Goal: Task Accomplishment & Management: Manage account settings

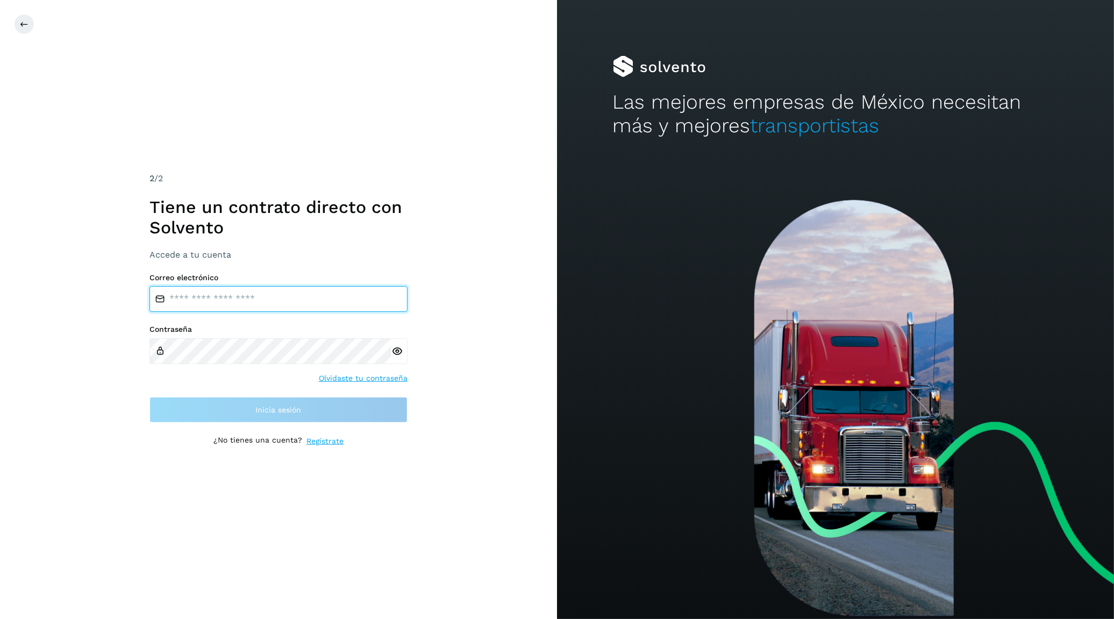
click at [268, 301] on input "email" at bounding box center [278, 299] width 258 height 26
type input "**********"
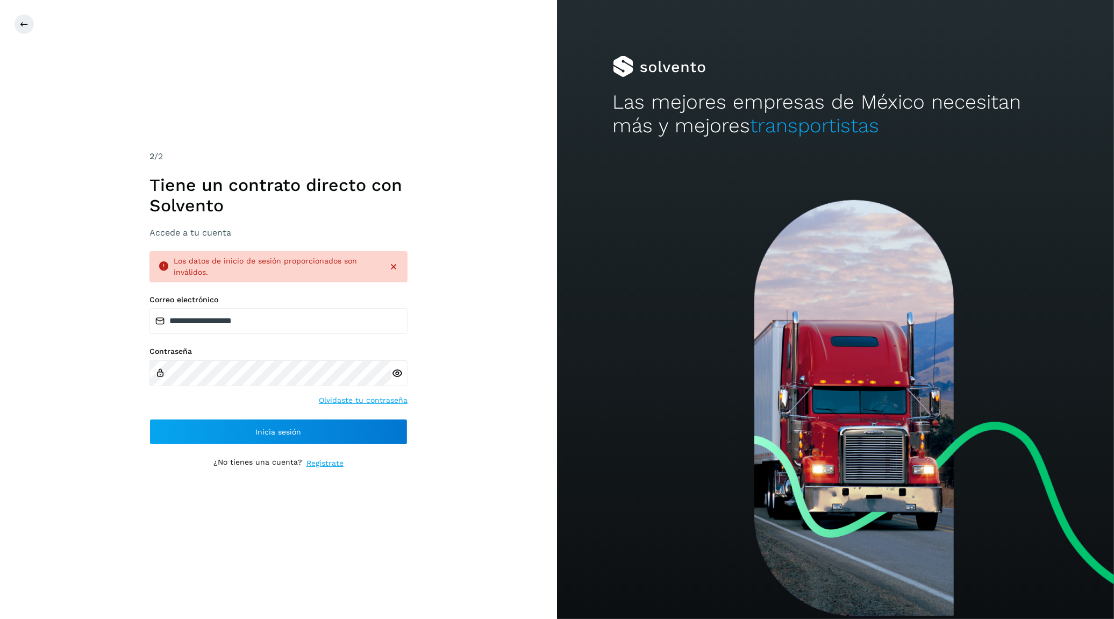
click at [492, 355] on div "**********" at bounding box center [278, 309] width 557 height 619
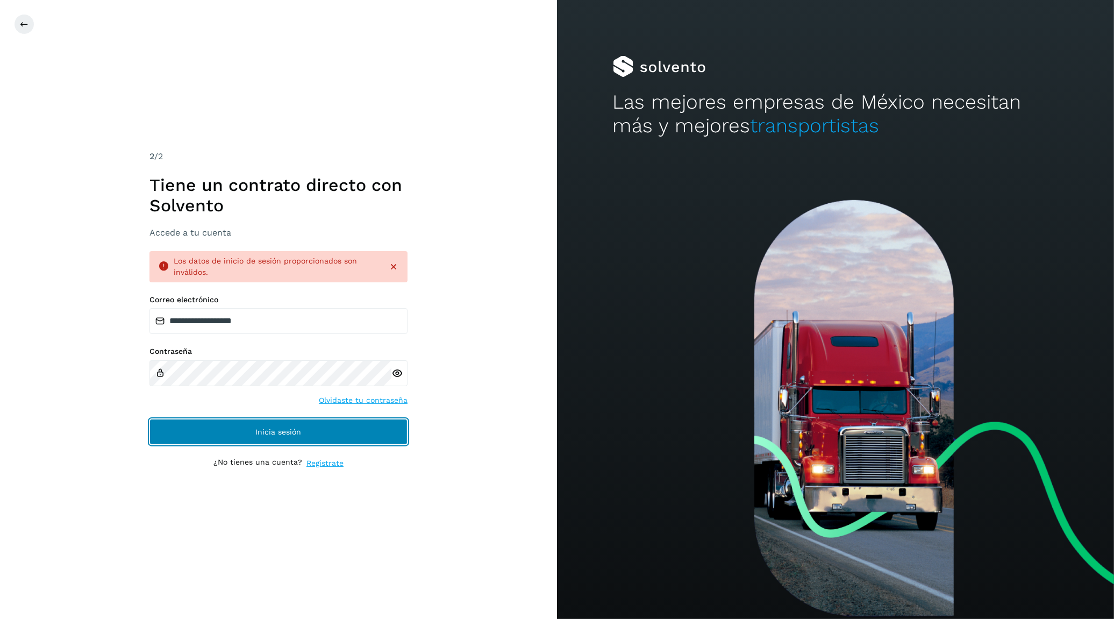
click at [251, 439] on button "Inicia sesión" at bounding box center [278, 432] width 258 height 26
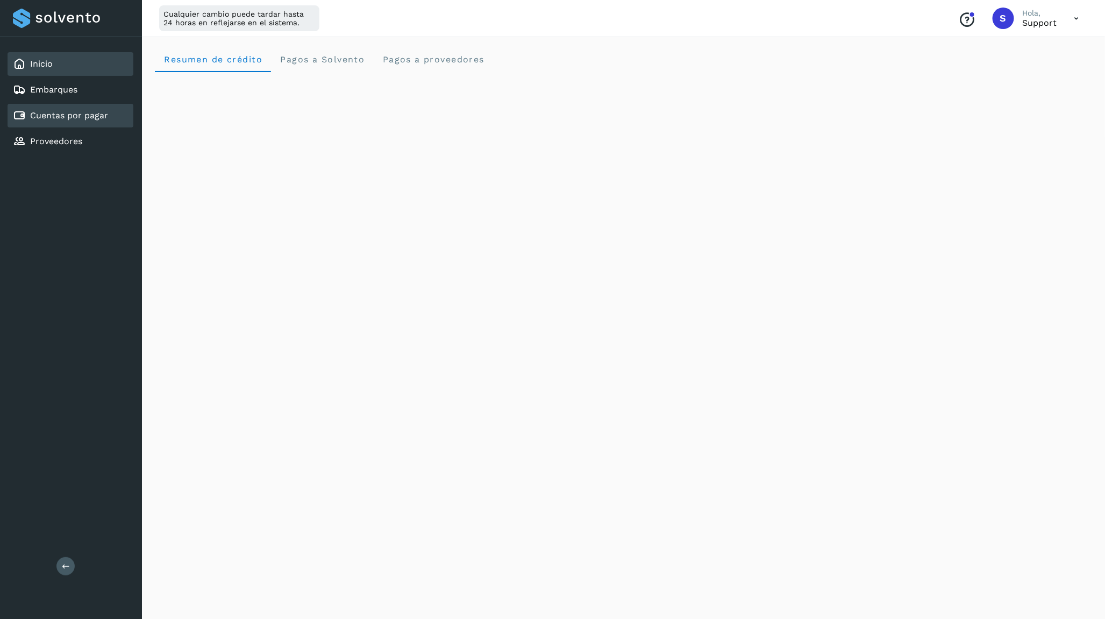
click at [66, 112] on link "Cuentas por pagar" at bounding box center [69, 115] width 78 height 10
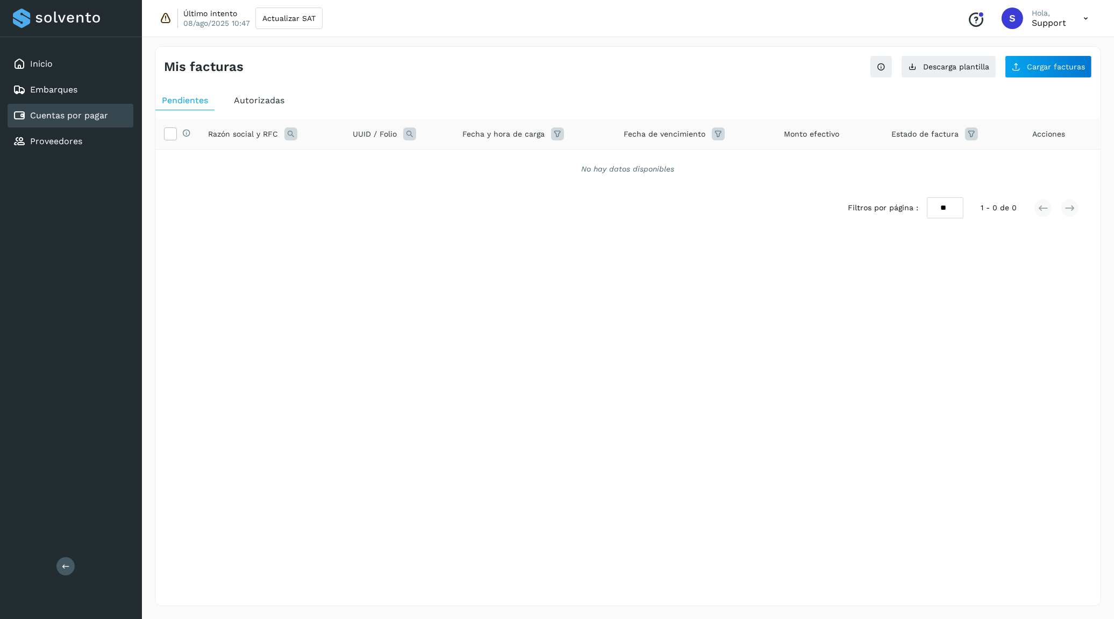
click at [163, 19] on icon at bounding box center [165, 18] width 13 height 13
click at [1047, 66] on span "Cargar facturas" at bounding box center [1056, 67] width 58 height 8
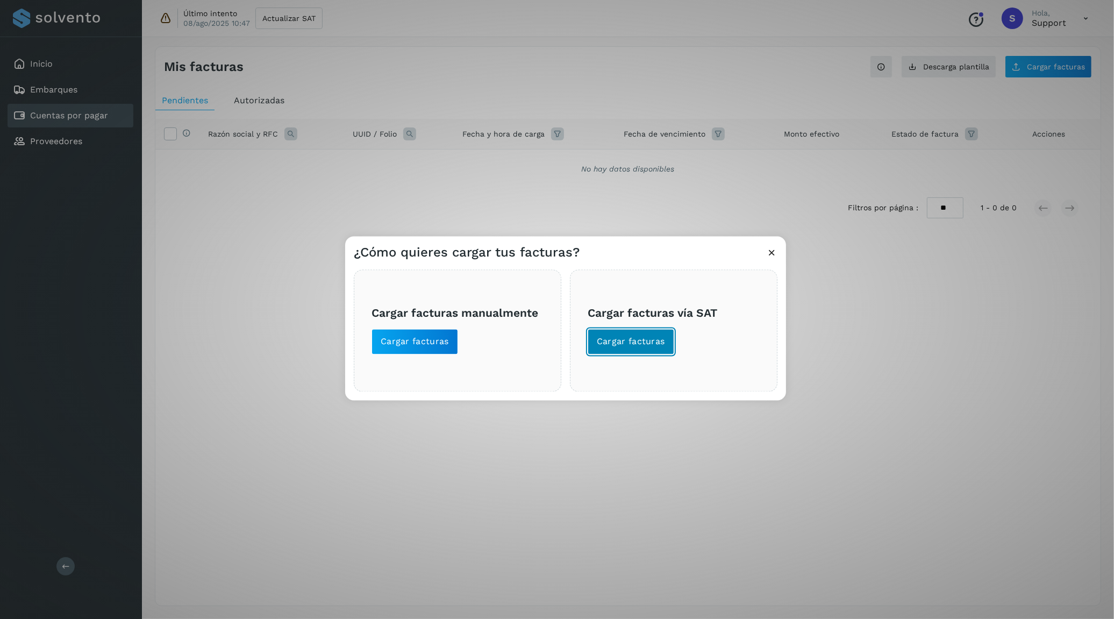
click at [642, 332] on button "Cargar facturas" at bounding box center [631, 341] width 87 height 26
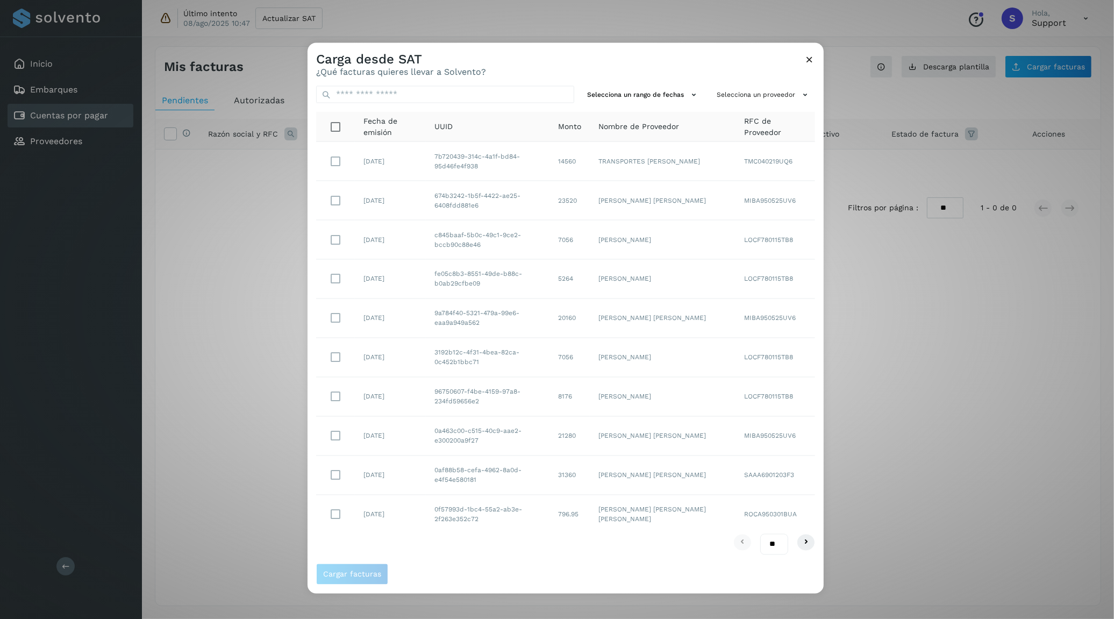
click at [809, 59] on icon at bounding box center [809, 58] width 11 height 11
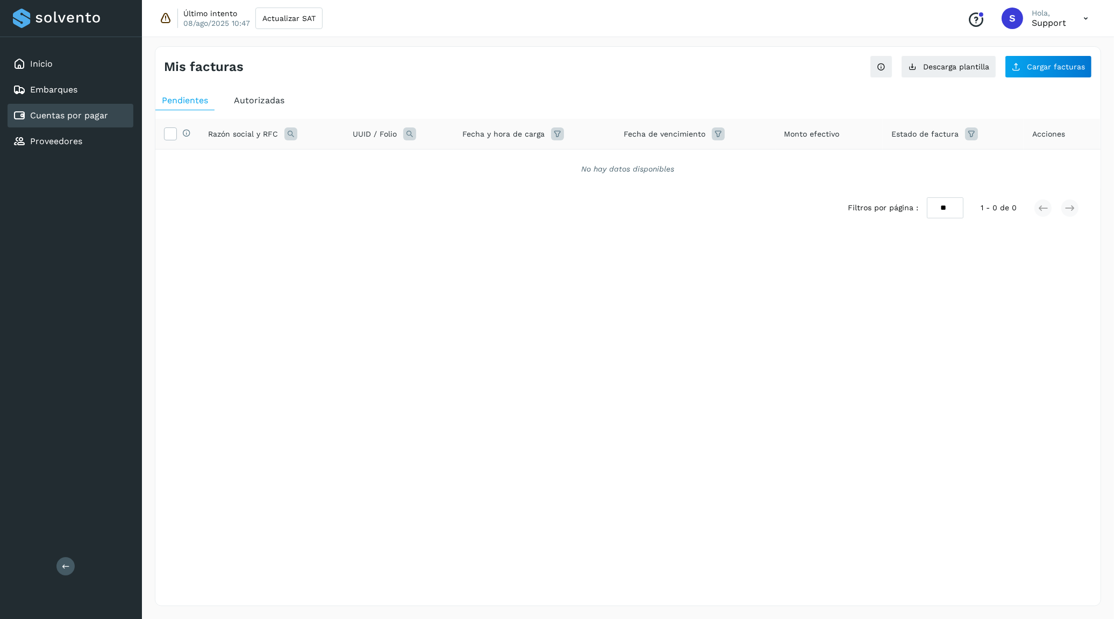
click at [259, 105] on span "Autorizadas" at bounding box center [259, 100] width 51 height 10
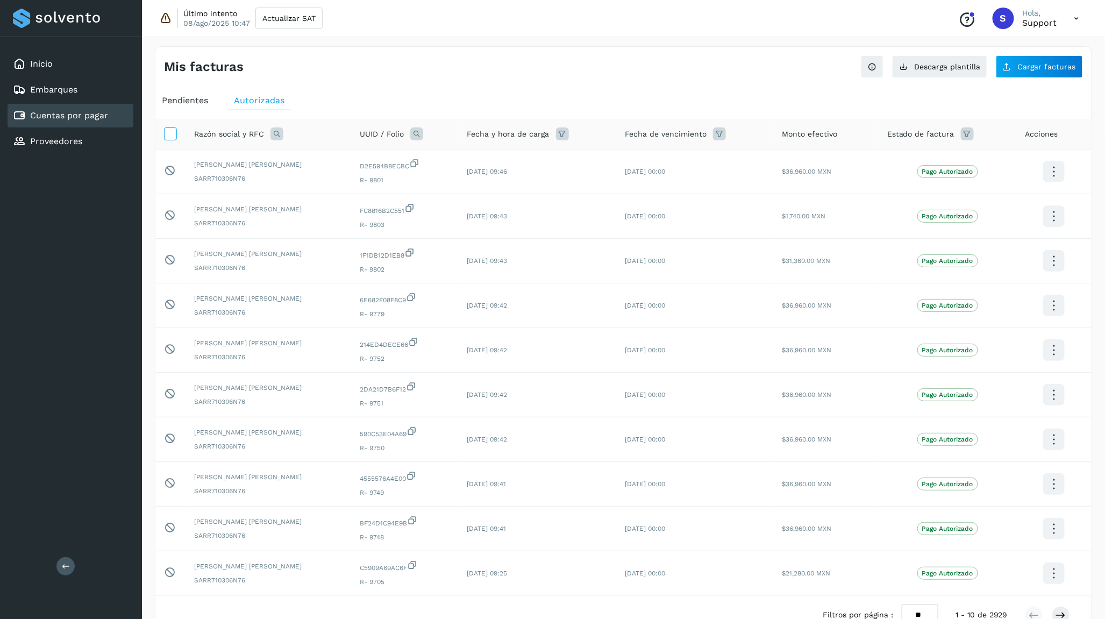
click at [171, 134] on icon at bounding box center [170, 132] width 11 height 11
click at [172, 140] on label at bounding box center [170, 133] width 13 height 13
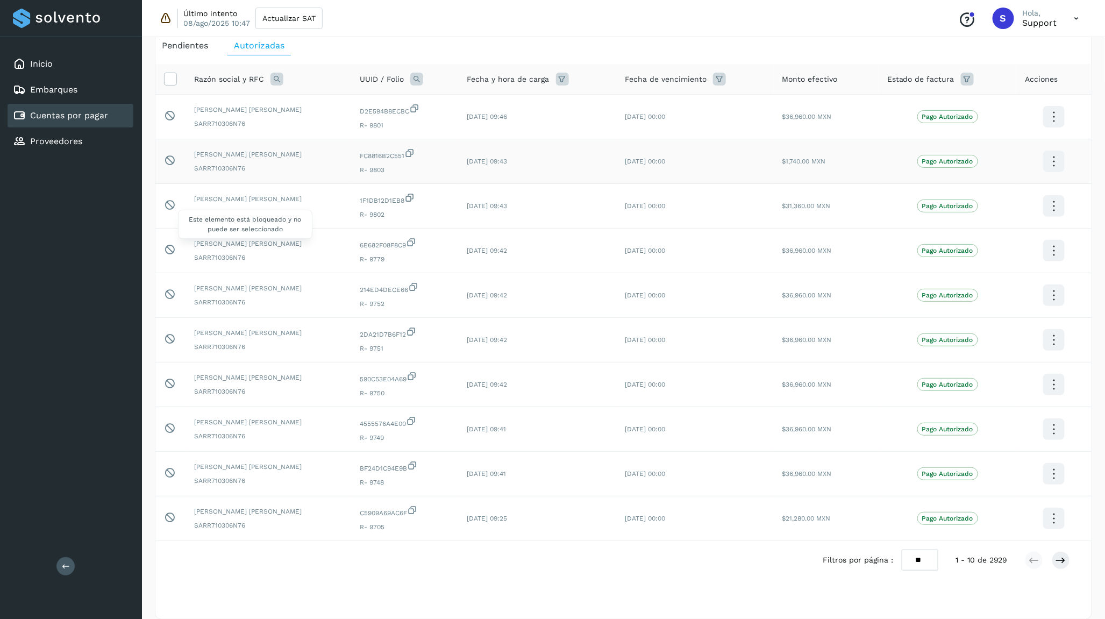
scroll to position [72, 0]
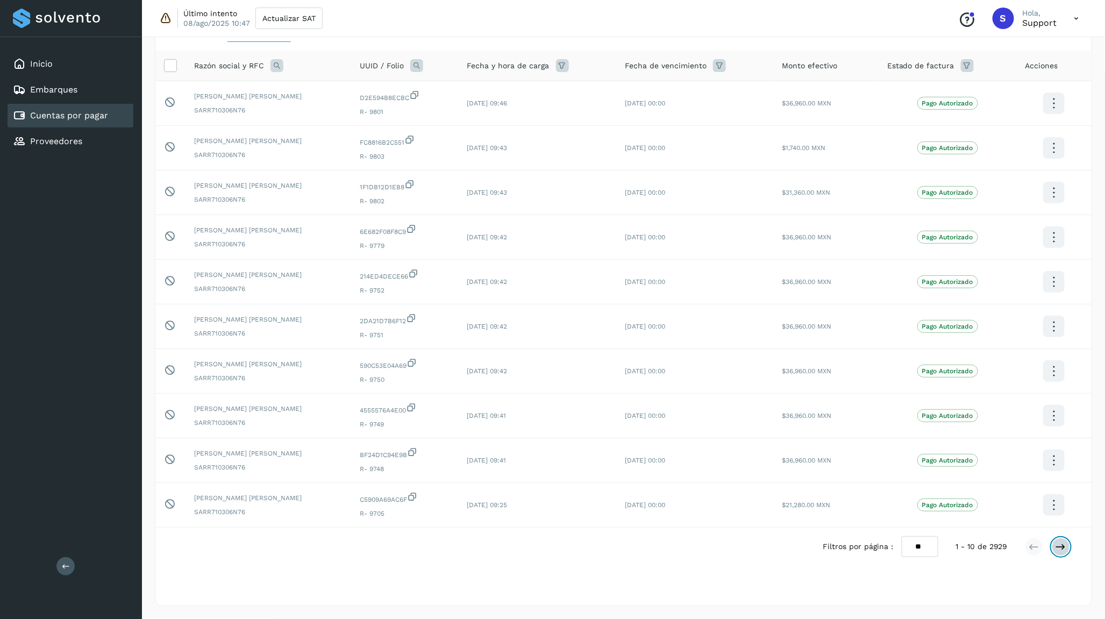
click at [1060, 545] on icon at bounding box center [1060, 546] width 11 height 11
click at [170, 461] on icon at bounding box center [170, 458] width 11 height 11
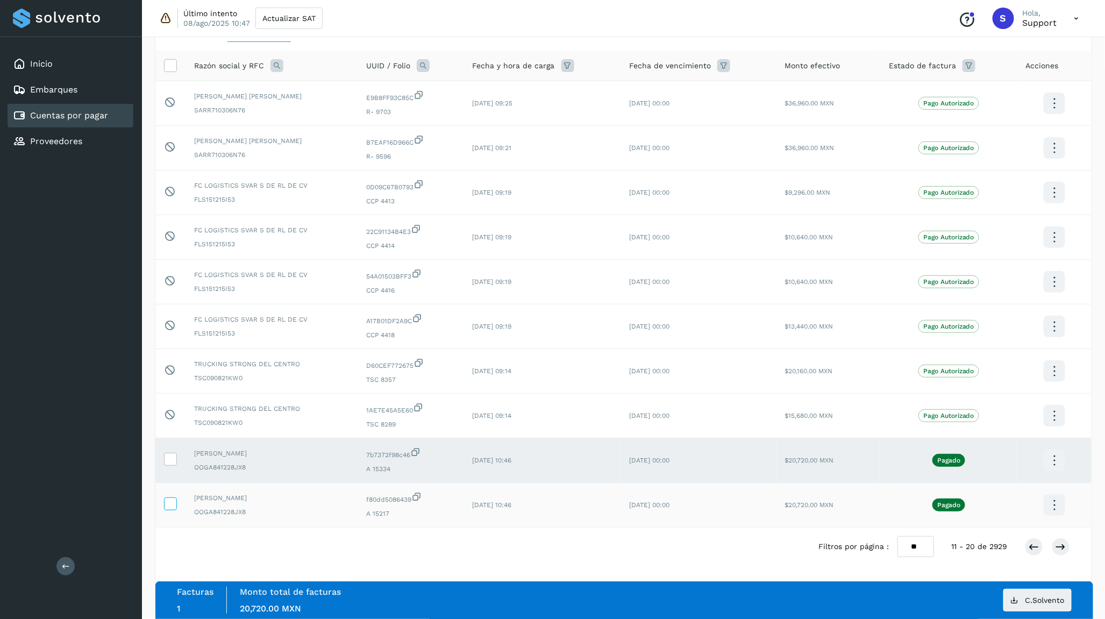
click at [174, 501] on icon at bounding box center [170, 502] width 11 height 11
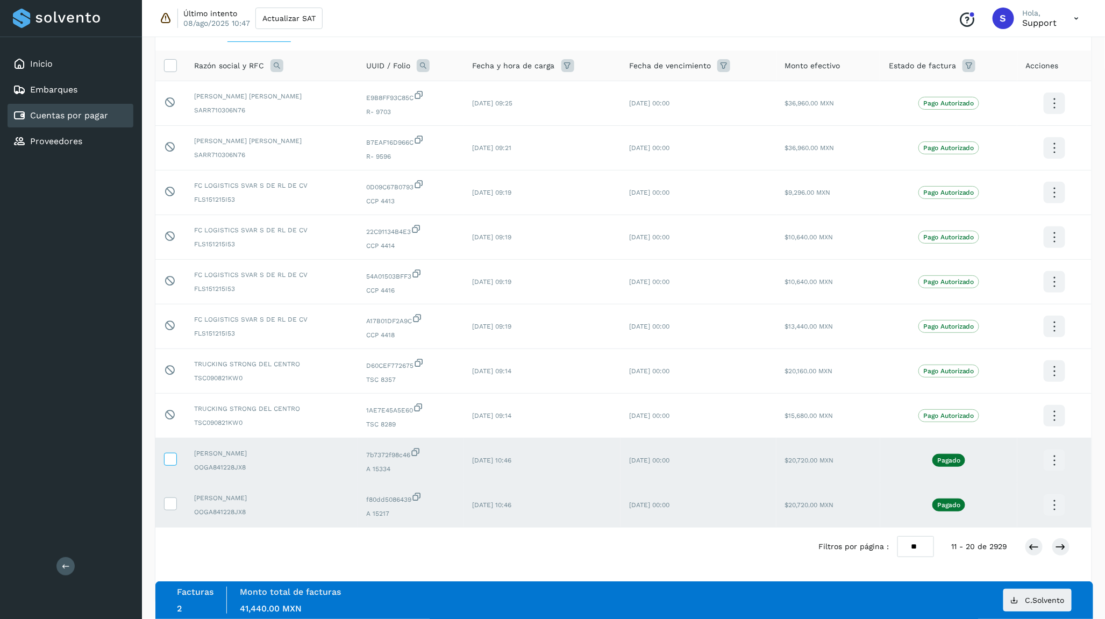
click at [175, 461] on icon at bounding box center [170, 458] width 11 height 11
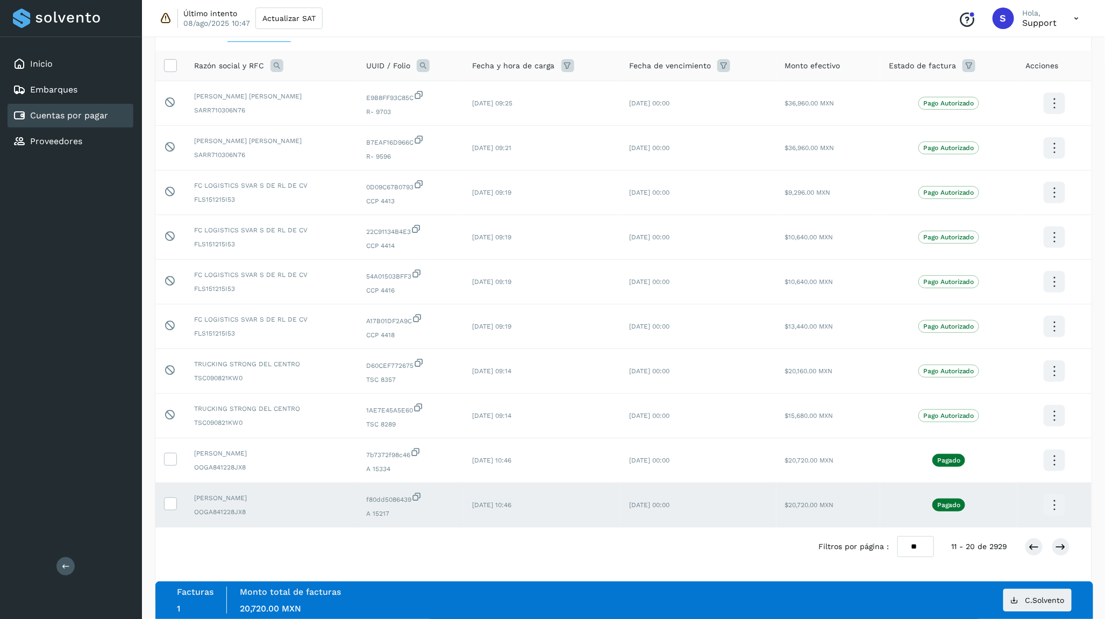
click at [168, 494] on td at bounding box center [170, 505] width 30 height 45
click at [166, 499] on icon at bounding box center [170, 502] width 11 height 11
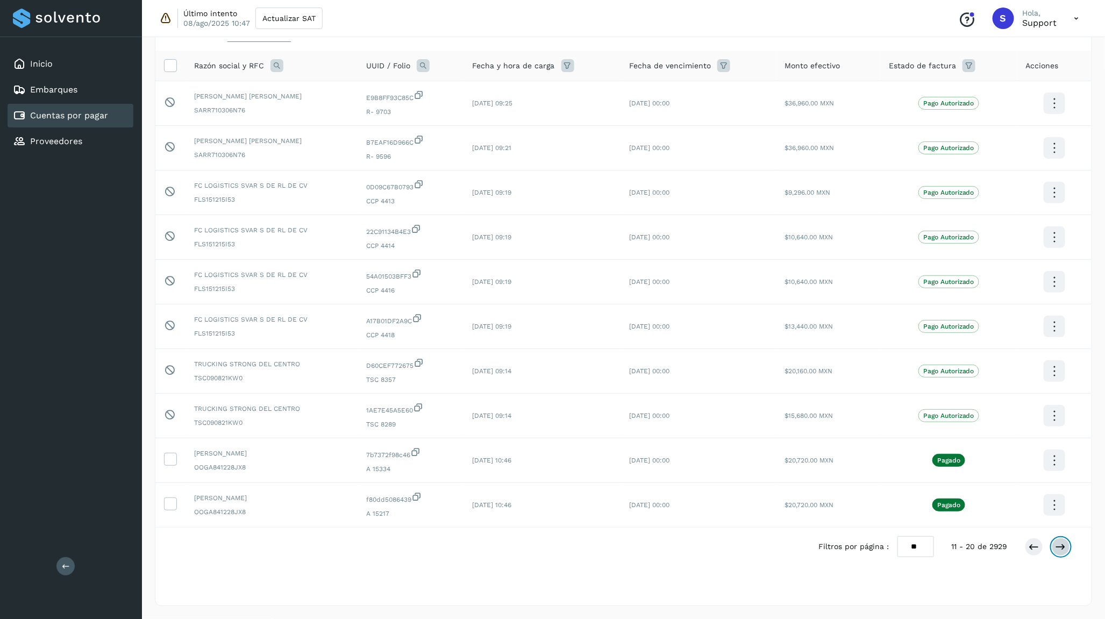
click at [1067, 553] on button at bounding box center [1061, 547] width 18 height 18
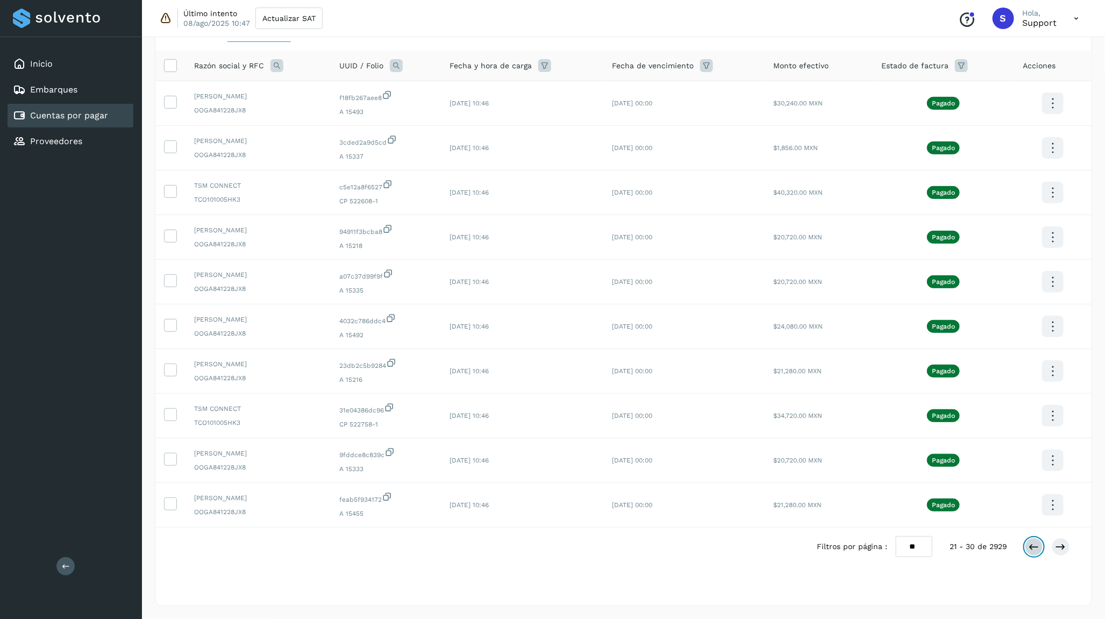
click at [1030, 546] on icon at bounding box center [1033, 546] width 11 height 11
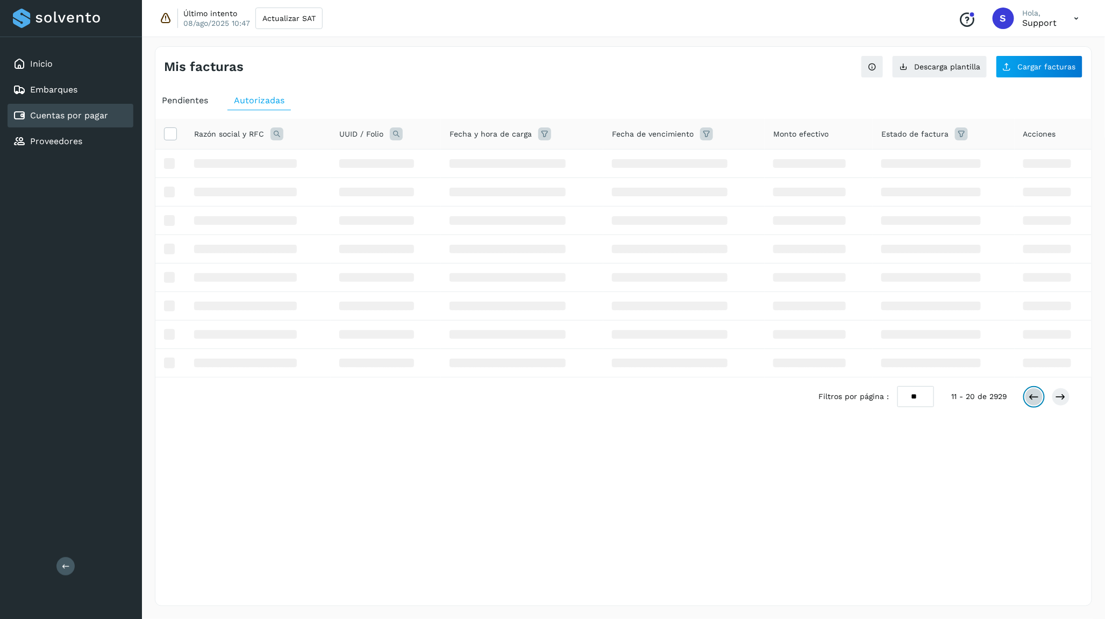
scroll to position [0, 0]
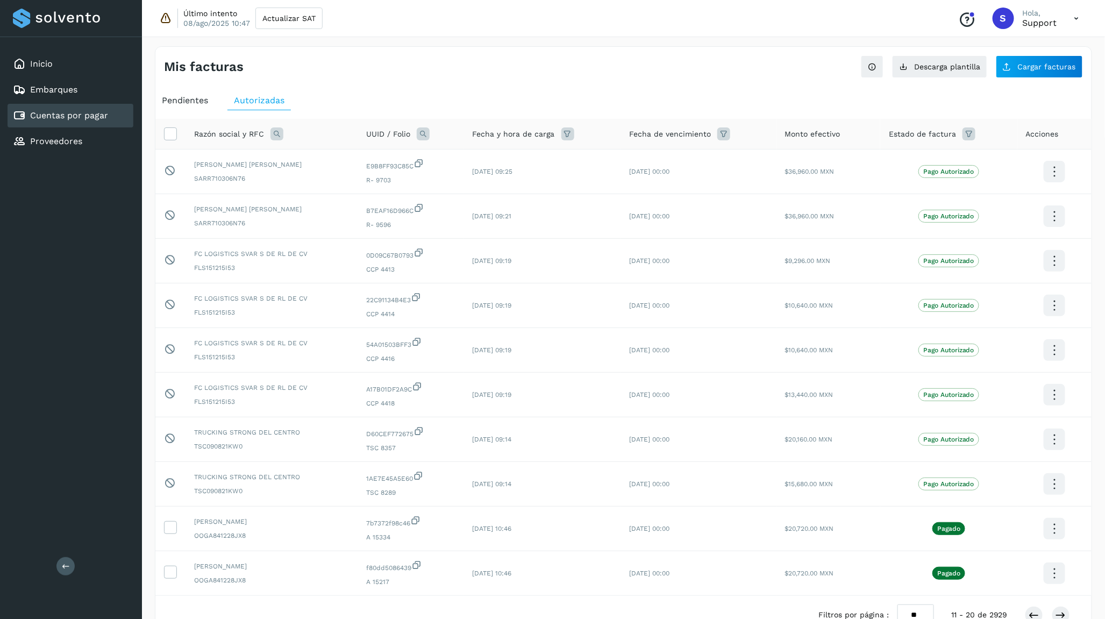
click at [963, 134] on icon at bounding box center [968, 133] width 13 height 13
click at [947, 154] on input "text" at bounding box center [891, 161] width 116 height 17
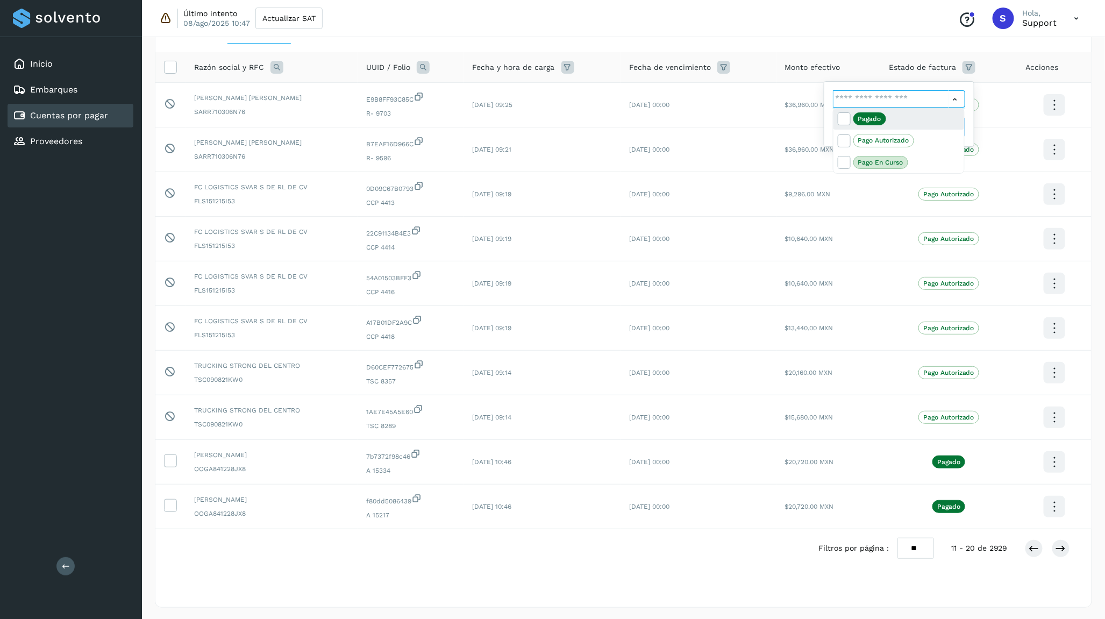
scroll to position [70, 0]
click at [953, 90] on div at bounding box center [552, 309] width 1105 height 619
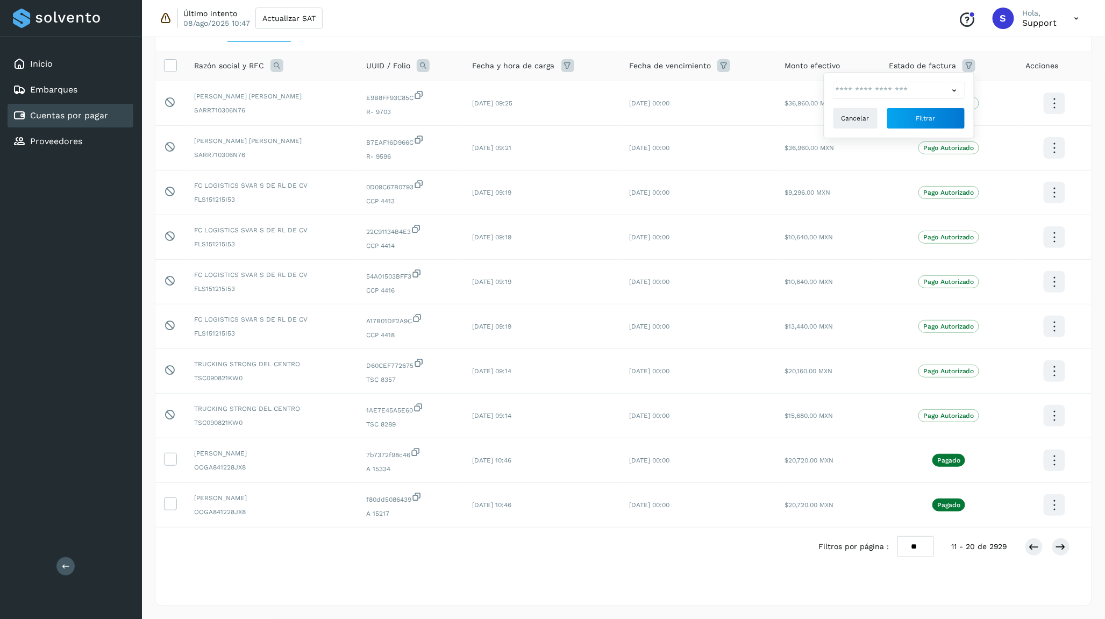
click at [953, 90] on icon at bounding box center [954, 90] width 11 height 11
click at [953, 90] on div at bounding box center [552, 309] width 1105 height 619
click at [953, 90] on icon at bounding box center [954, 90] width 11 height 11
click at [953, 90] on div at bounding box center [552, 309] width 1105 height 619
click at [991, 51] on th "Estado de factura Cancelar Filtrar" at bounding box center [948, 66] width 137 height 31
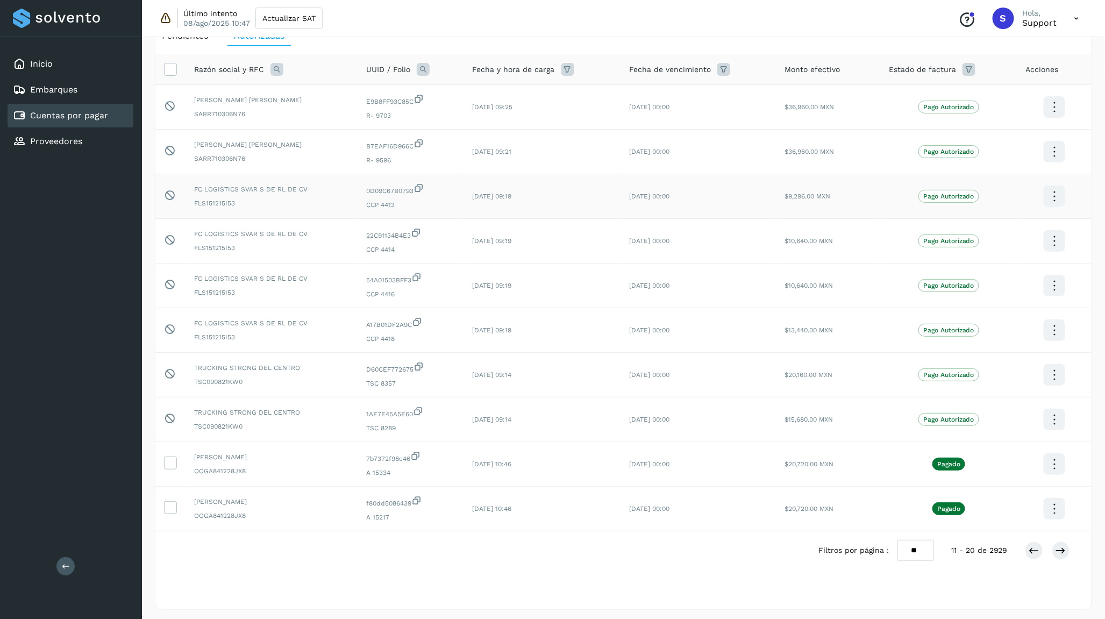
scroll to position [72, 0]
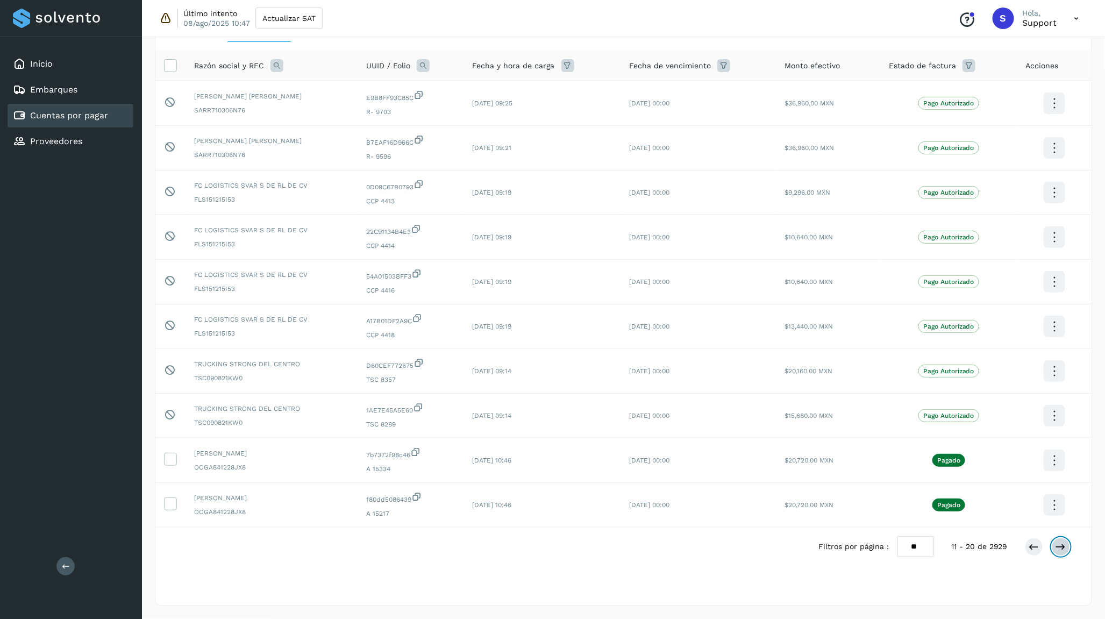
click at [1067, 546] on button at bounding box center [1061, 547] width 18 height 18
